Goal: Browse casually: Explore the website without a specific task or goal

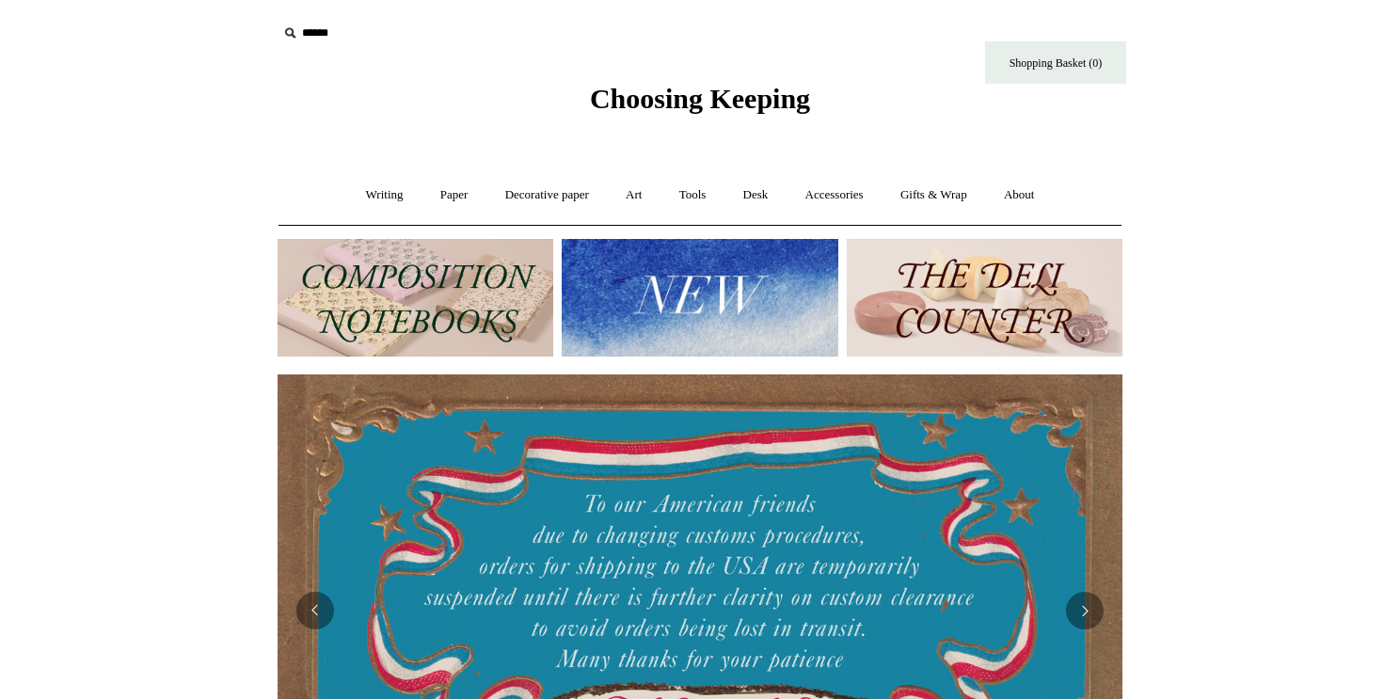
click at [1004, 278] on img at bounding box center [985, 298] width 276 height 118
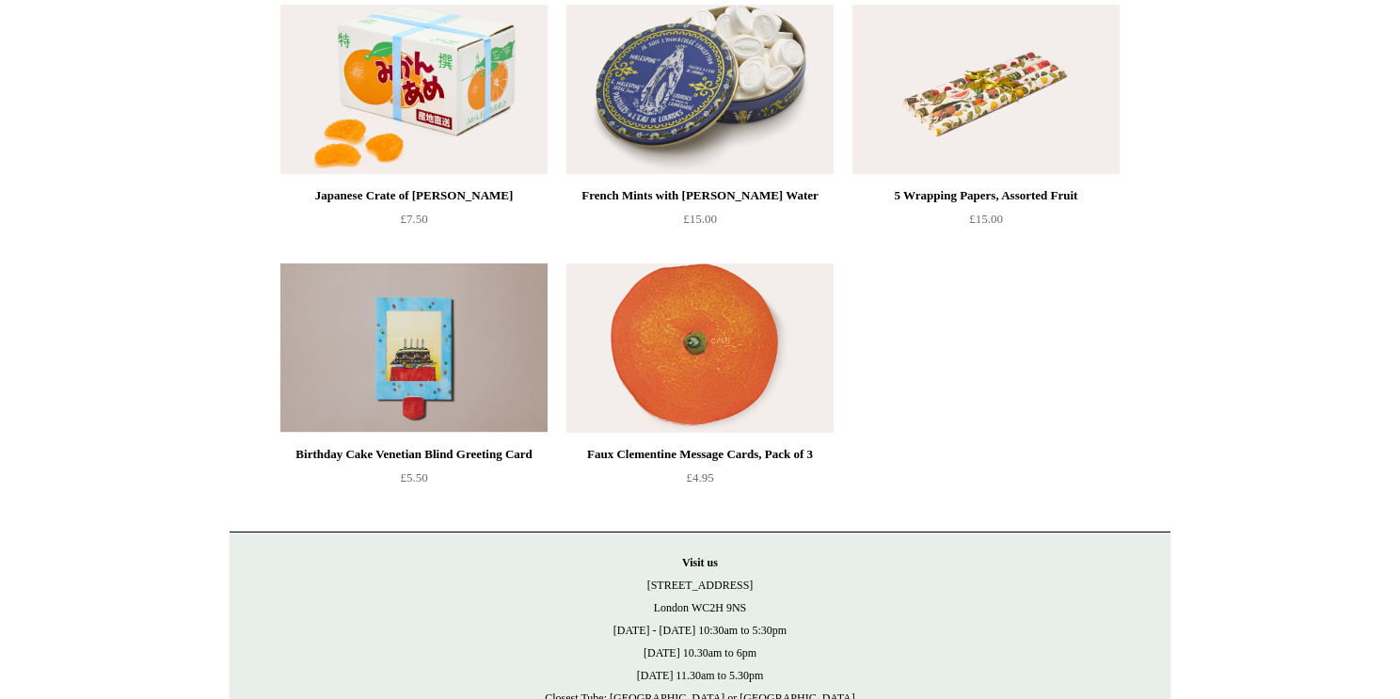
scroll to position [1917, 0]
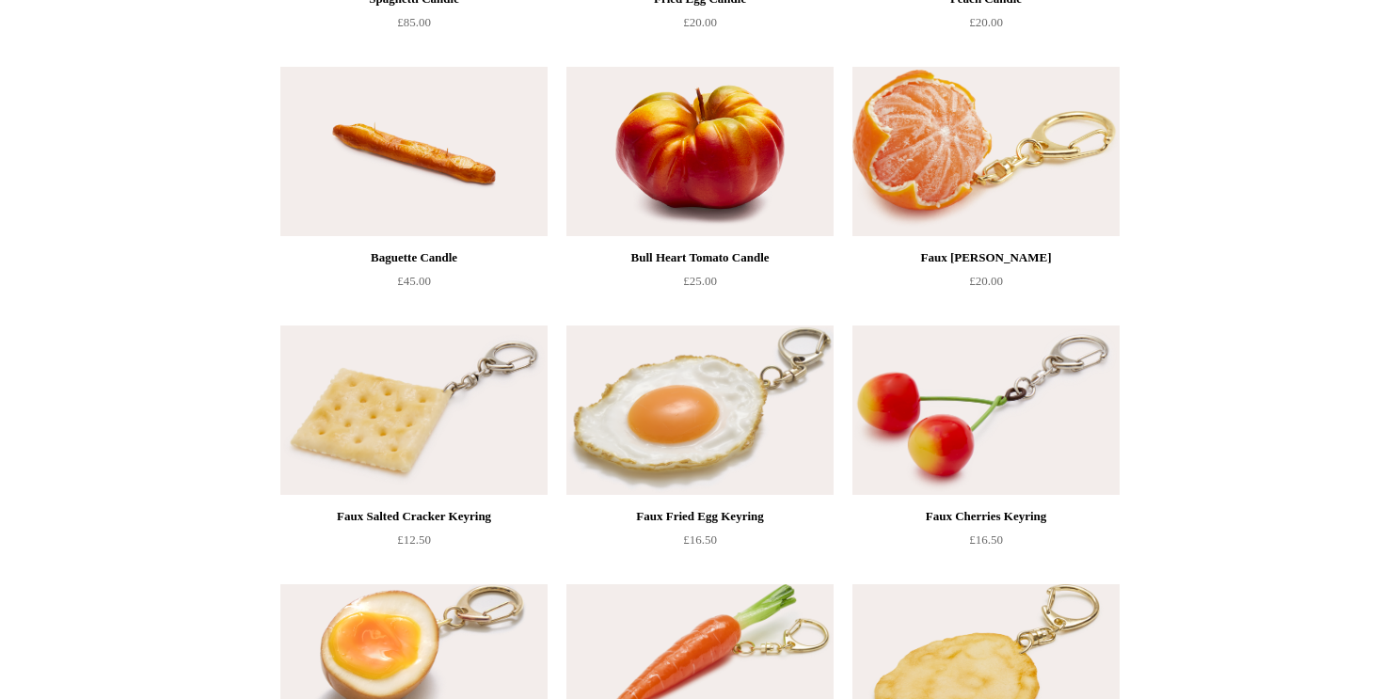
scroll to position [0, 0]
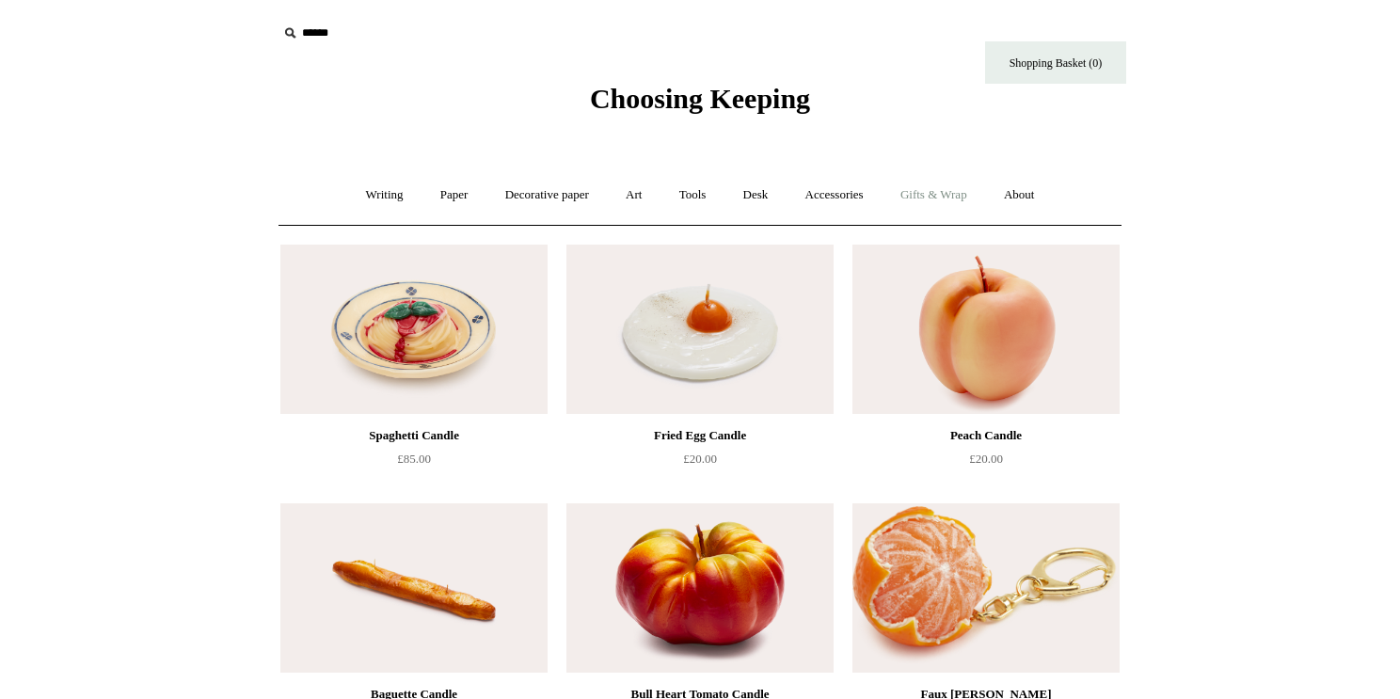
click at [939, 188] on link "Gifts & Wrap +" at bounding box center [933, 195] width 101 height 50
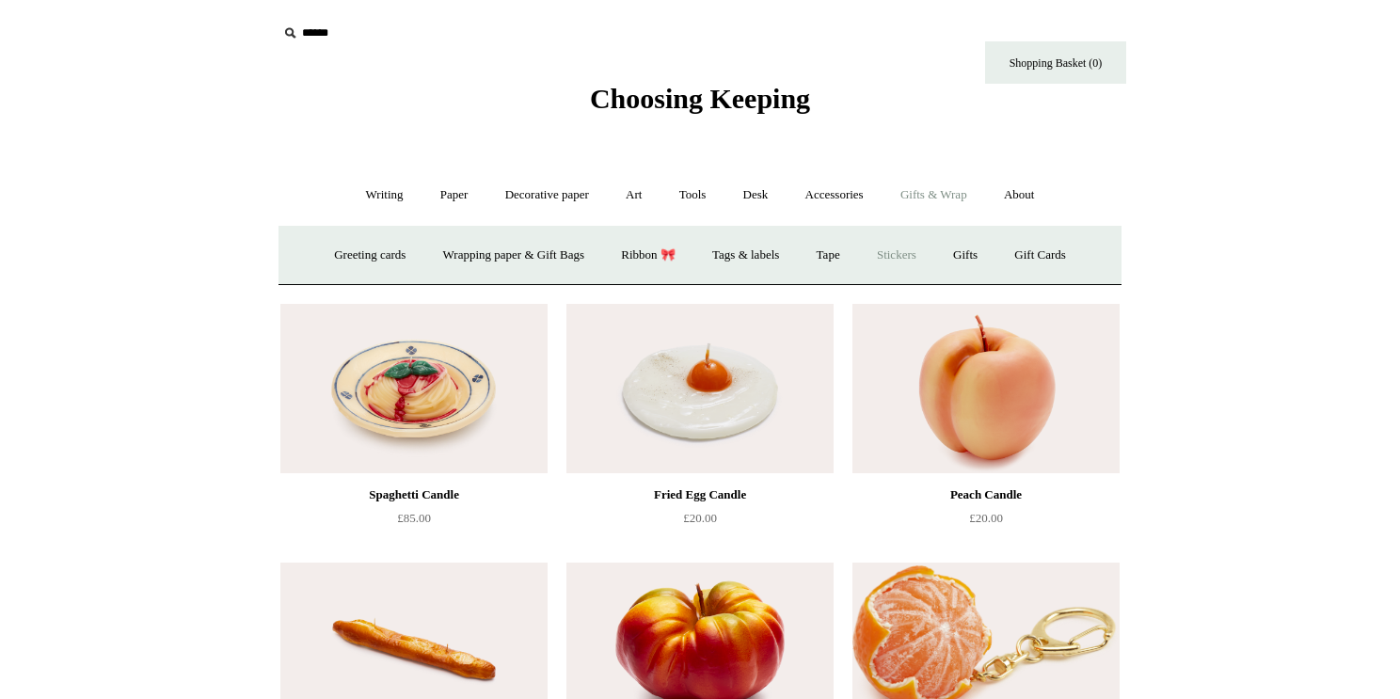
click at [899, 257] on link "Stickers" at bounding box center [896, 256] width 73 height 50
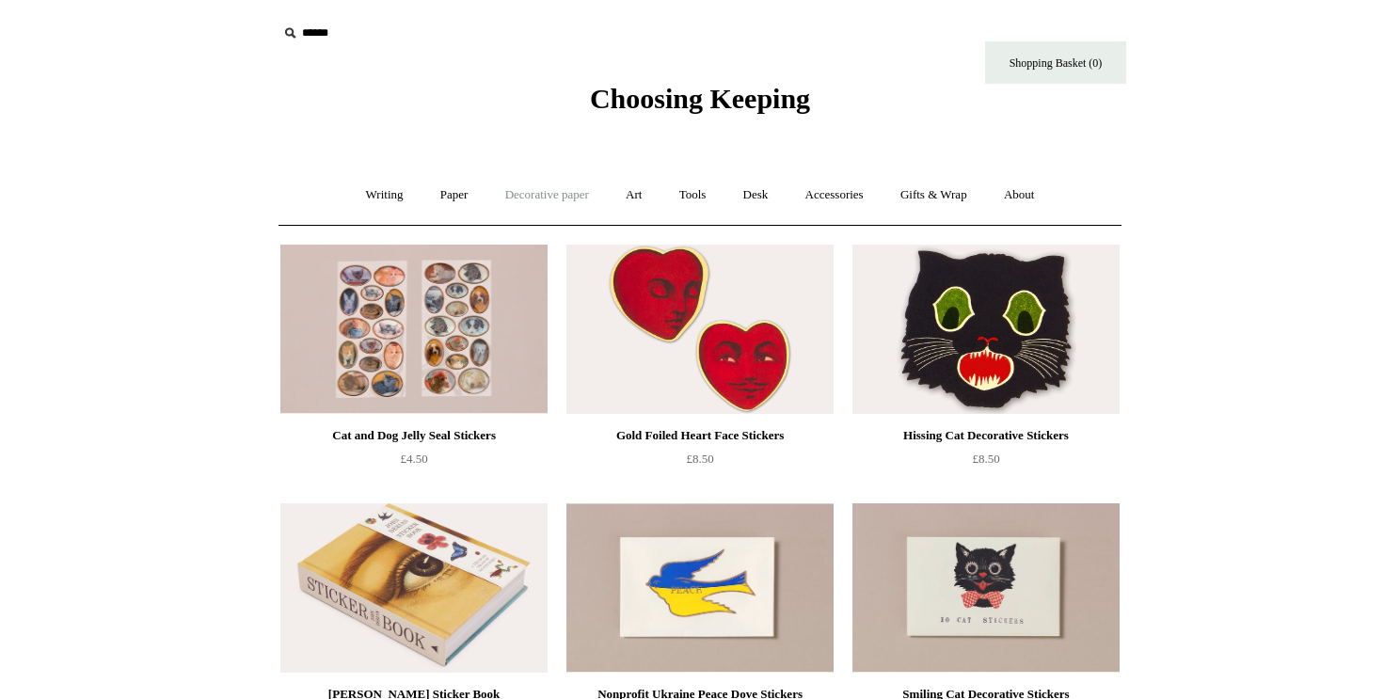
click at [546, 192] on link "Decorative paper +" at bounding box center [547, 195] width 118 height 50
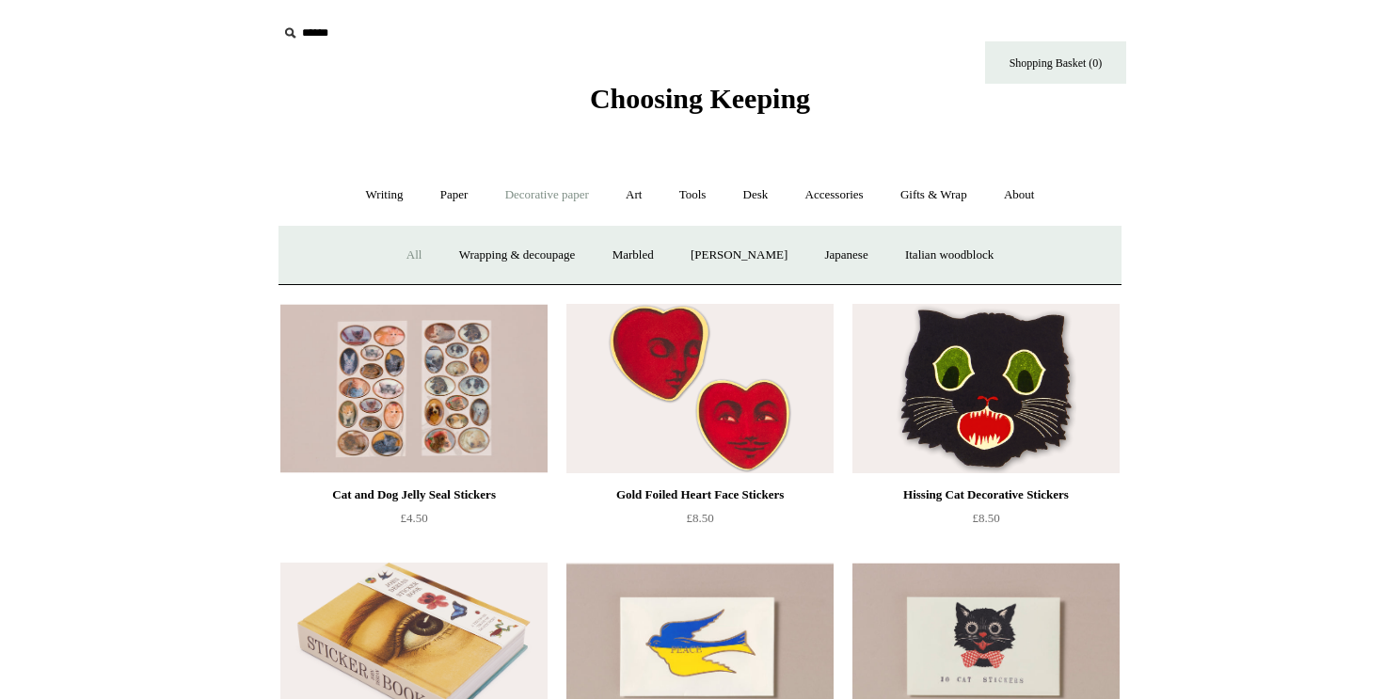
click at [396, 253] on link "All" at bounding box center [415, 256] width 50 height 50
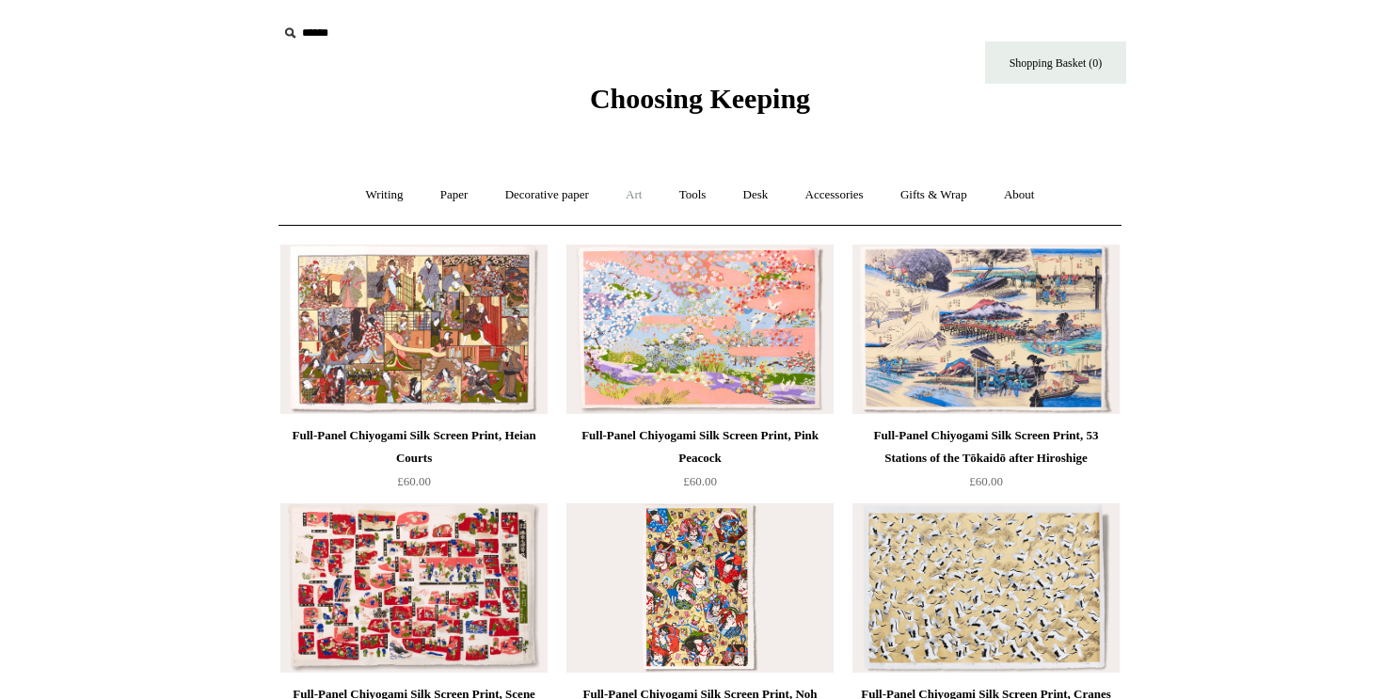
click at [628, 193] on link "Art +" at bounding box center [634, 195] width 50 height 50
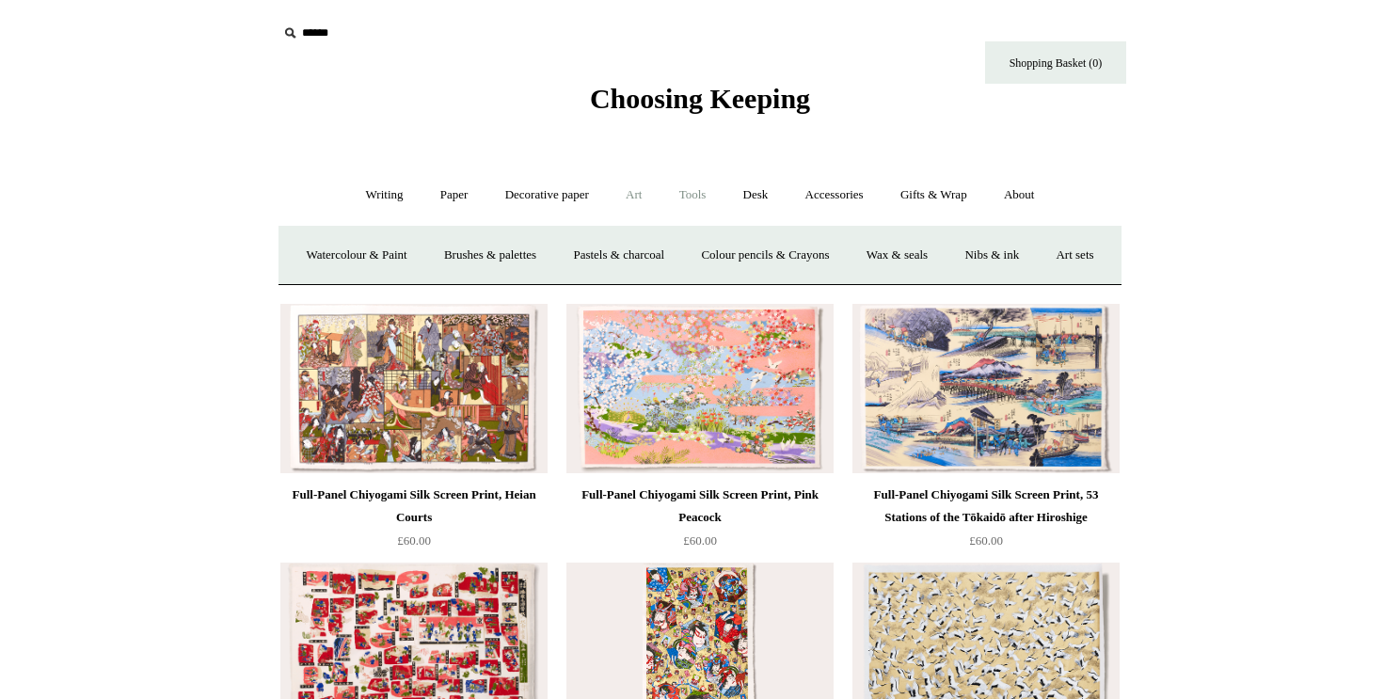
click at [709, 192] on link "Tools +" at bounding box center [692, 195] width 61 height 50
click at [987, 255] on link "Tape +" at bounding box center [974, 256] width 57 height 50
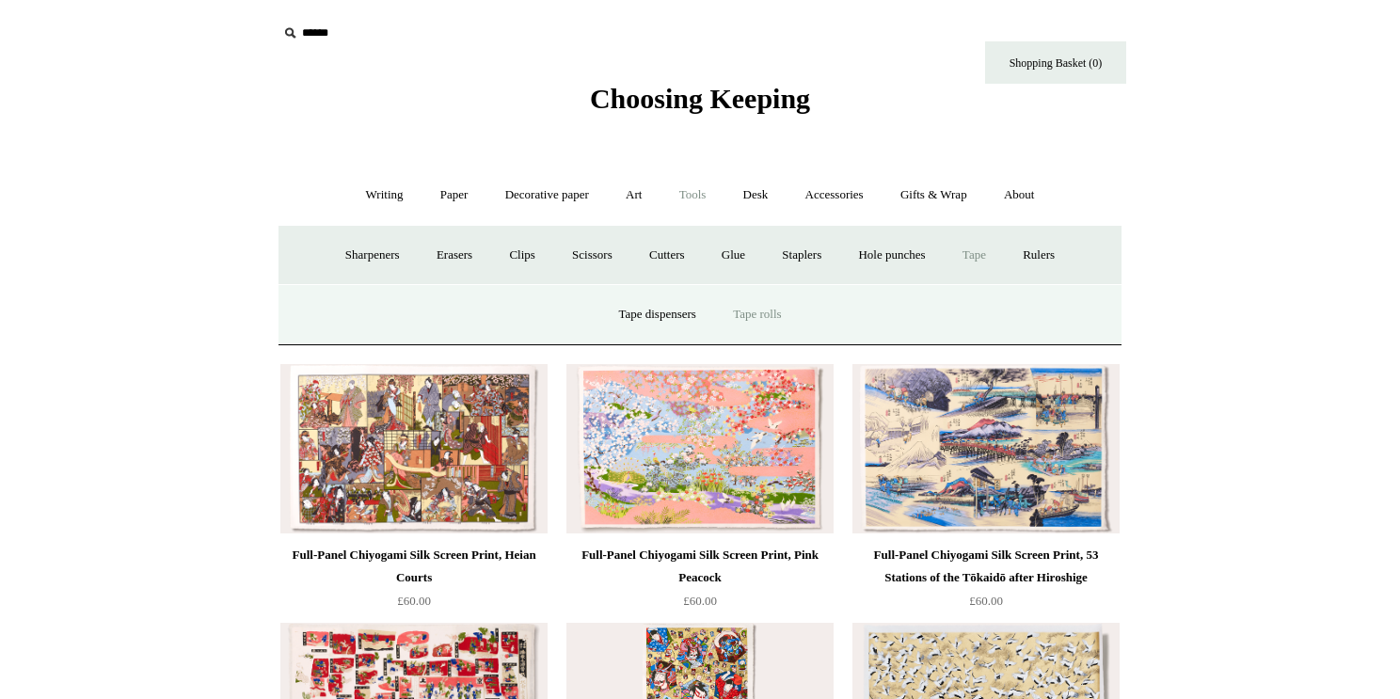
click at [753, 320] on link "Tape rolls" at bounding box center [757, 315] width 82 height 50
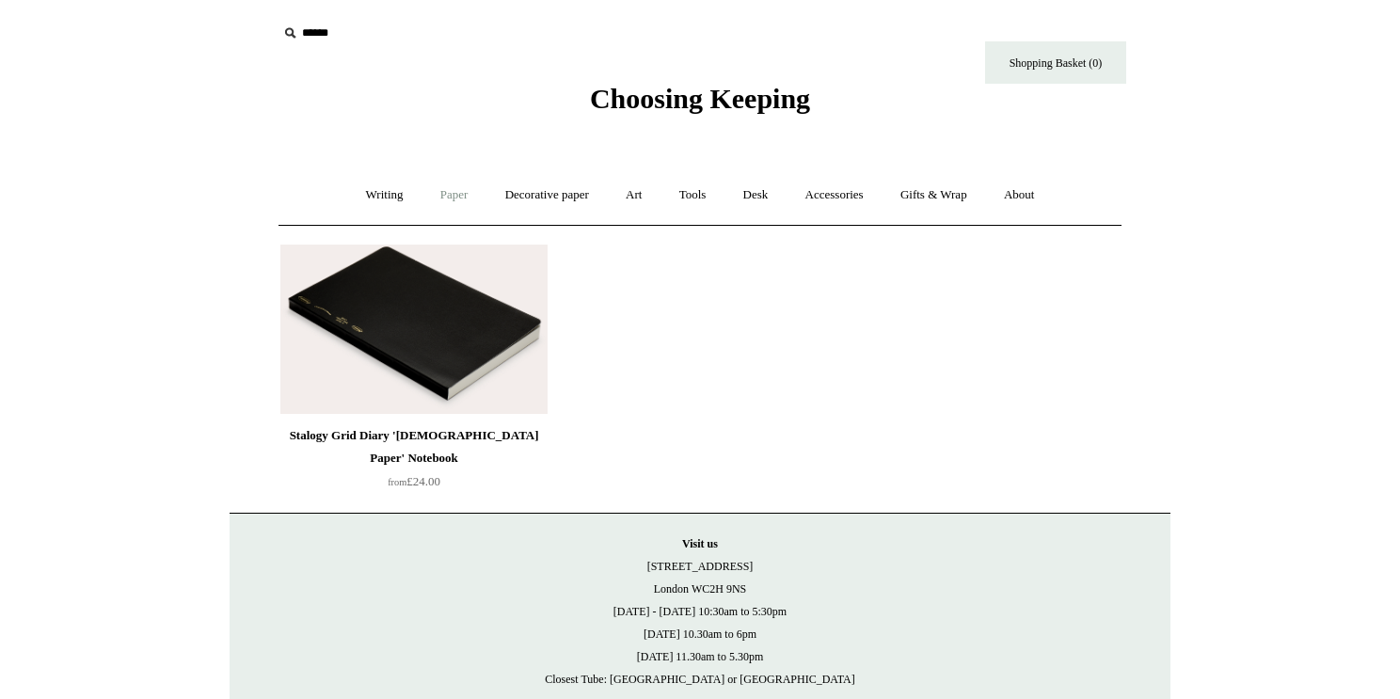
click at [459, 198] on link "Paper +" at bounding box center [454, 195] width 62 height 50
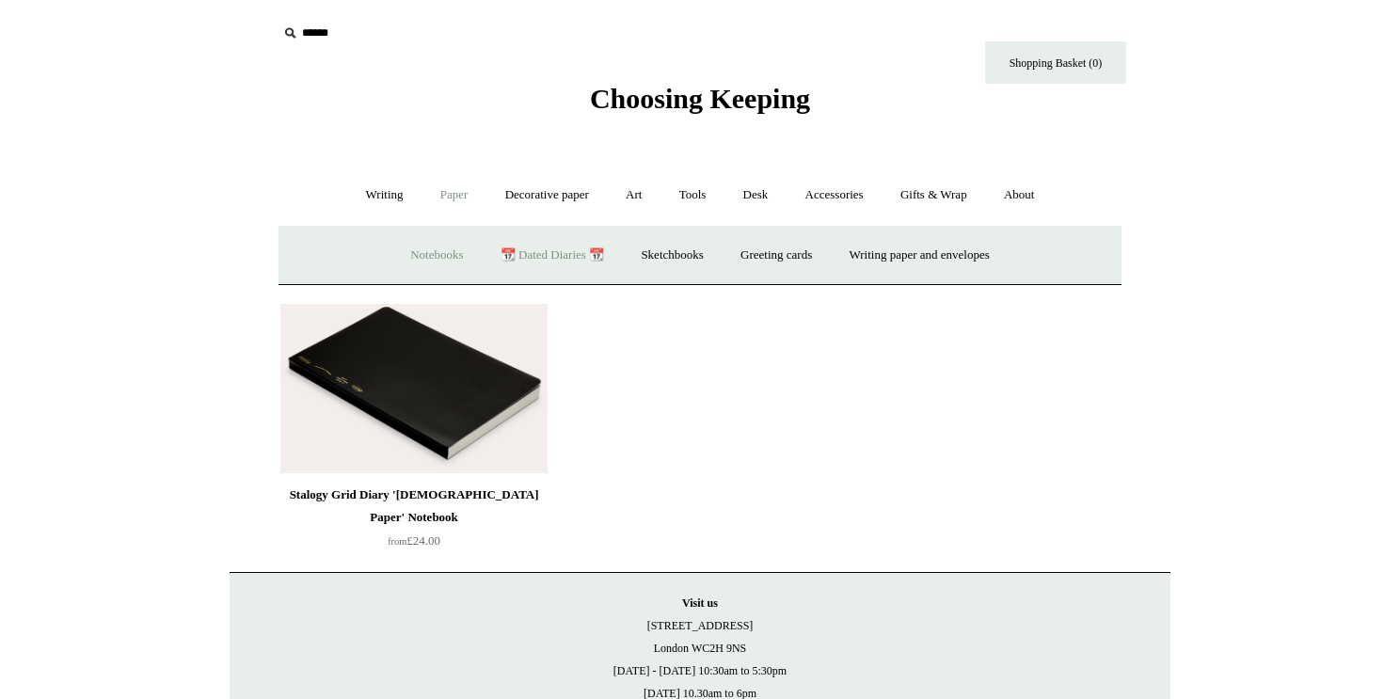
click at [426, 249] on link "Notebooks +" at bounding box center [436, 256] width 87 height 50
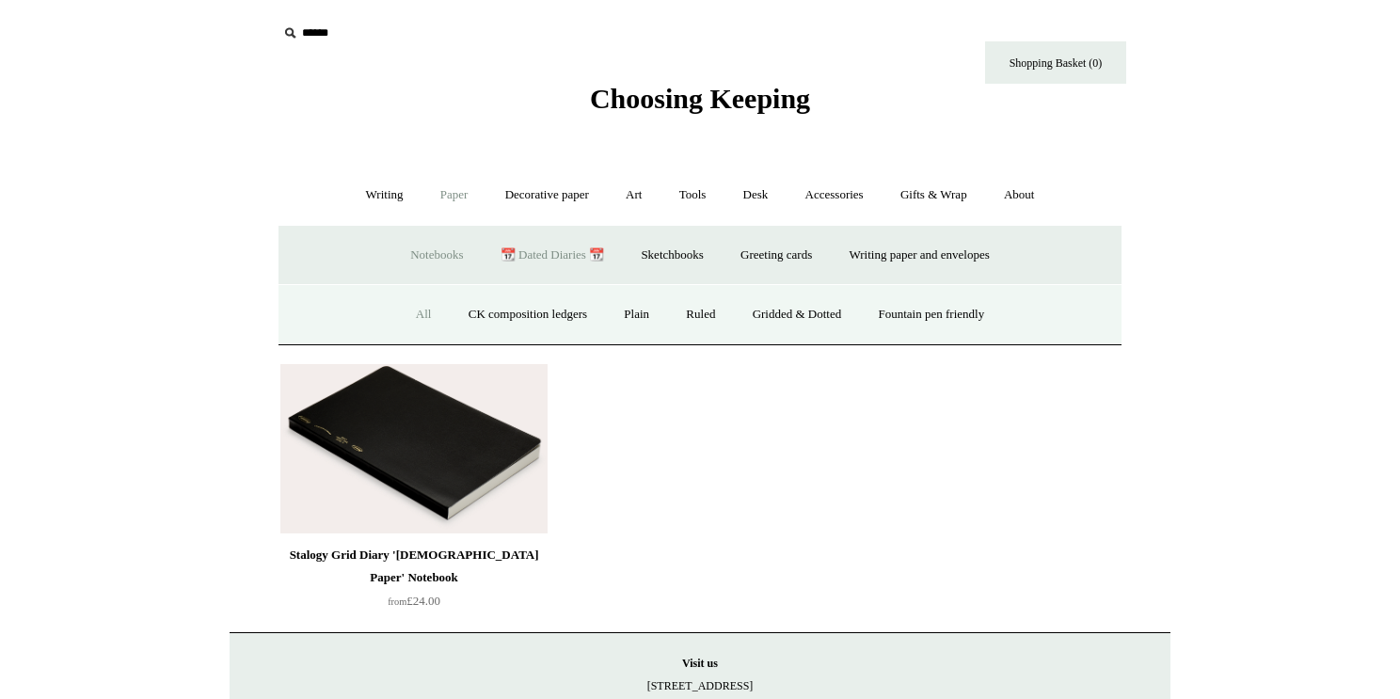
click at [409, 313] on link "All" at bounding box center [424, 315] width 50 height 50
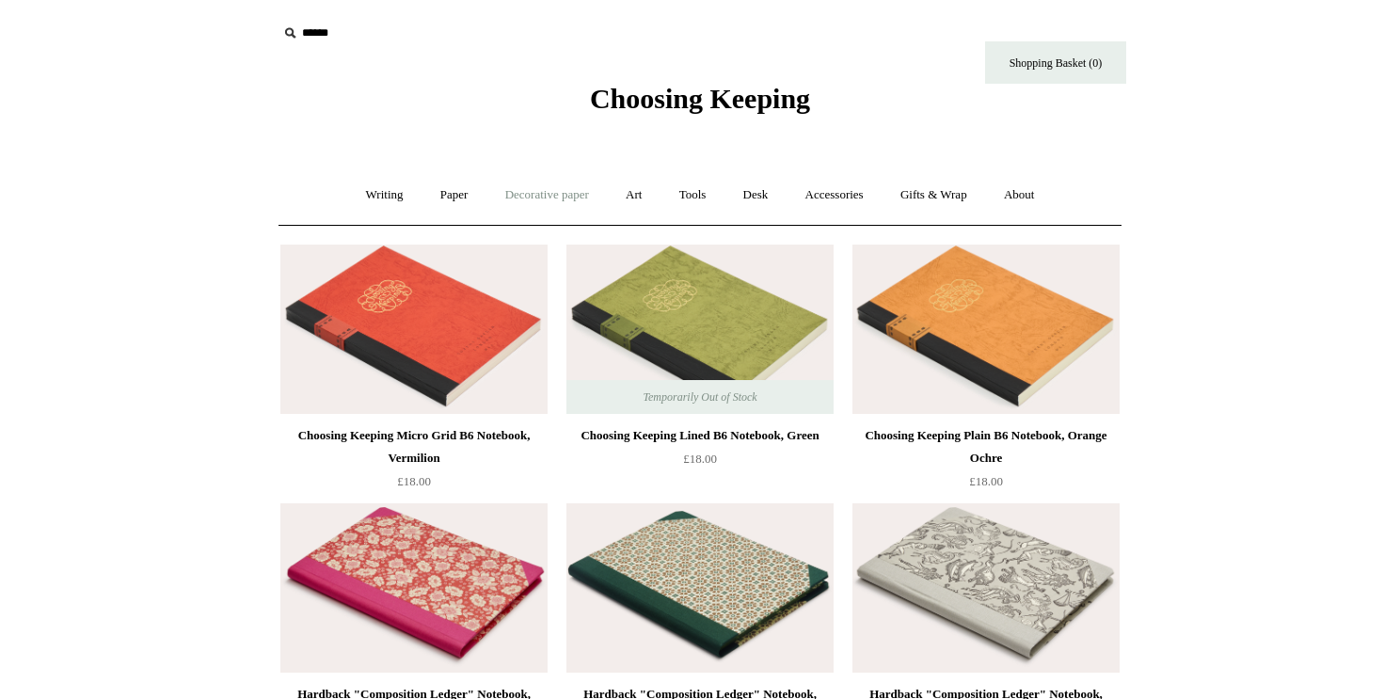
click at [545, 188] on link "Decorative paper +" at bounding box center [547, 195] width 118 height 50
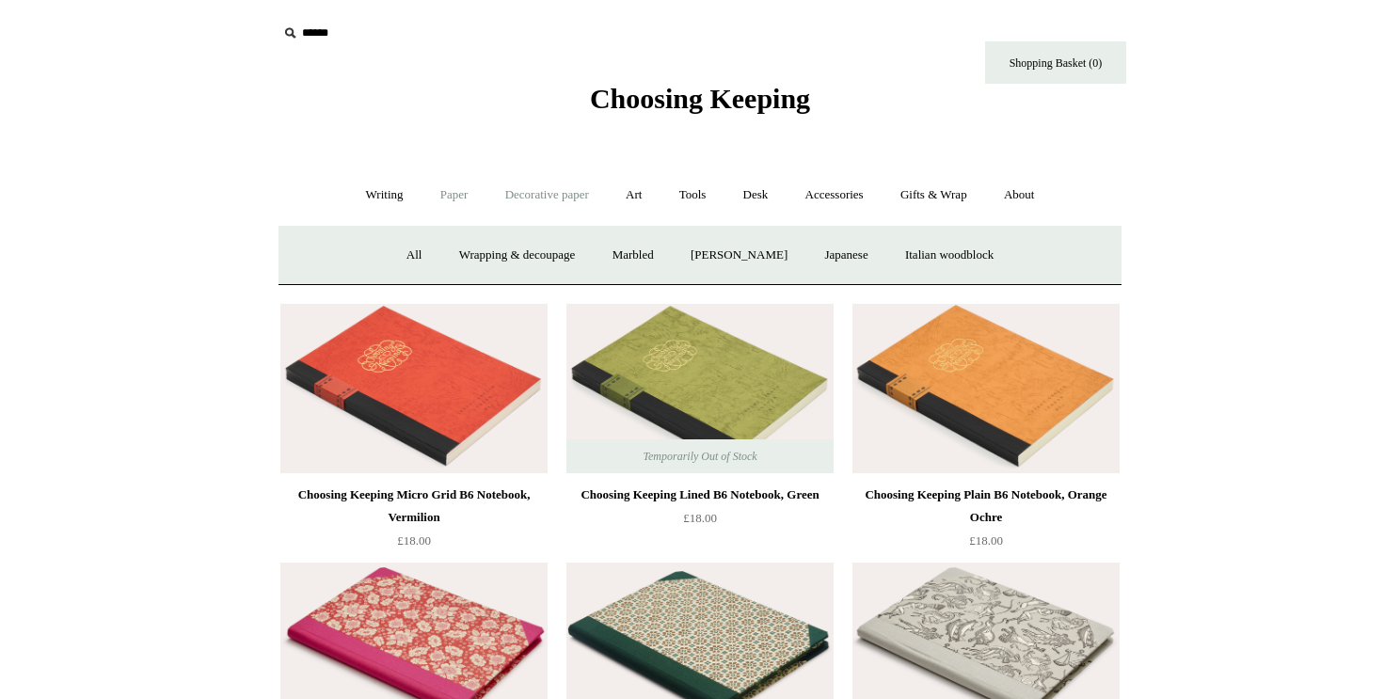
click at [450, 203] on link "Paper +" at bounding box center [454, 195] width 62 height 50
click at [387, 192] on link "Writing +" at bounding box center [385, 195] width 72 height 50
click at [847, 207] on link "Accessories +" at bounding box center [834, 195] width 92 height 50
click at [848, 254] on link "Books" at bounding box center [845, 256] width 65 height 50
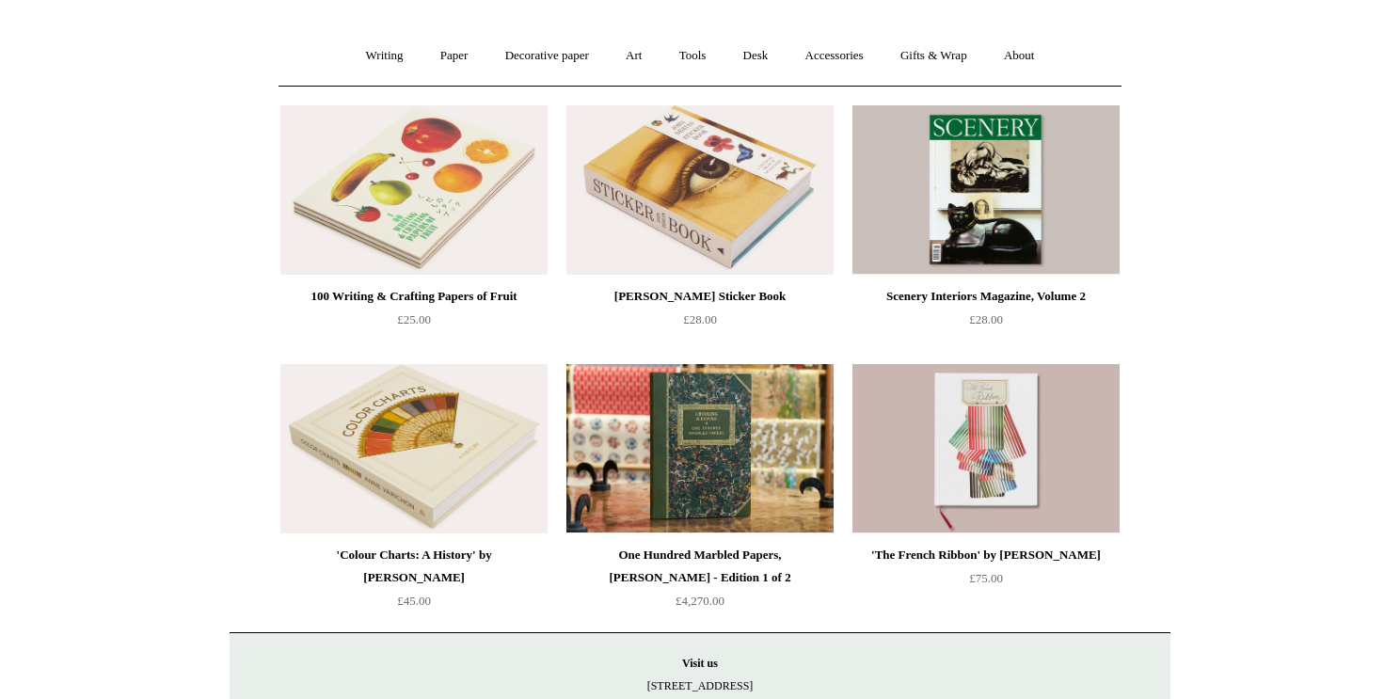
scroll to position [140, 0]
